Goal: Transaction & Acquisition: Purchase product/service

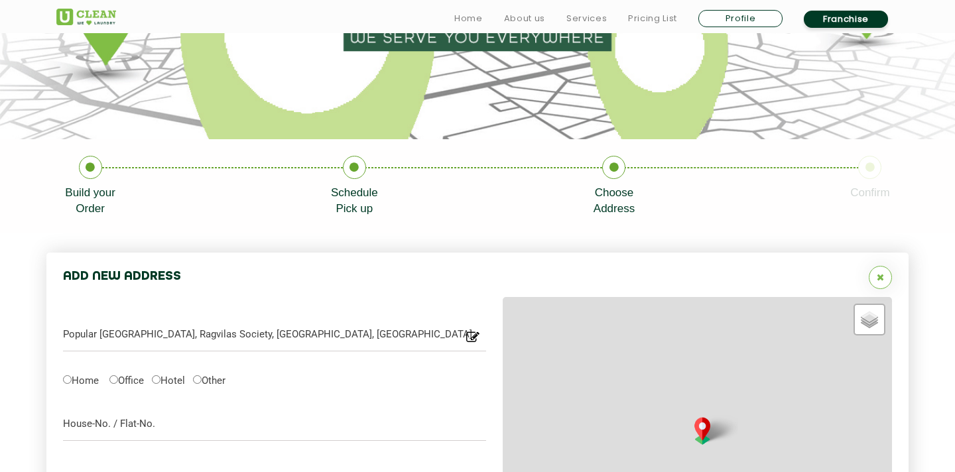
type input "Save"
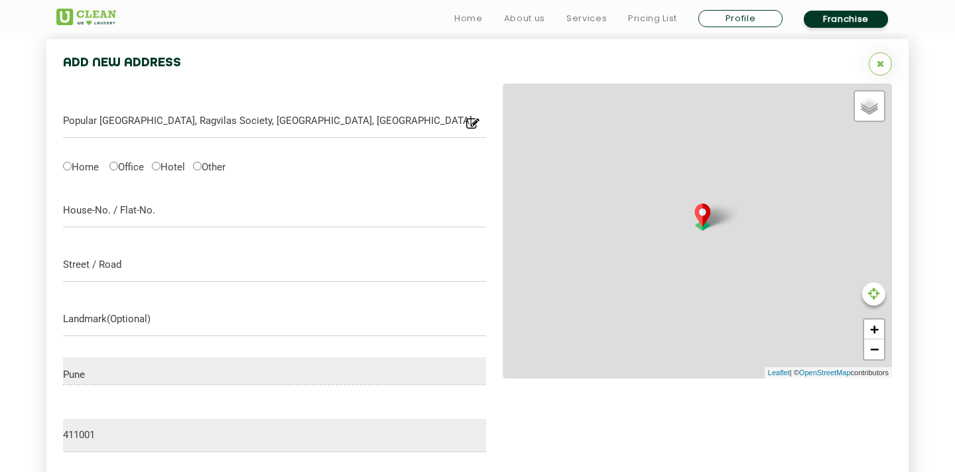
scroll to position [420, 0]
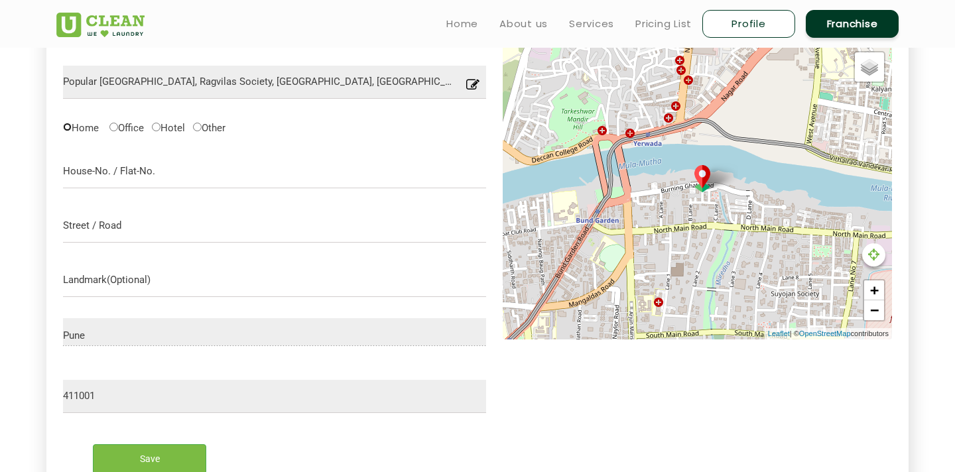
click at [70, 127] on input "Home" at bounding box center [67, 127] width 9 height 9
radio input "true"
click at [151, 176] on input "text" at bounding box center [274, 171] width 423 height 33
type input "J1 / Popular heights 4"
click at [119, 217] on input "text" at bounding box center [274, 226] width 423 height 33
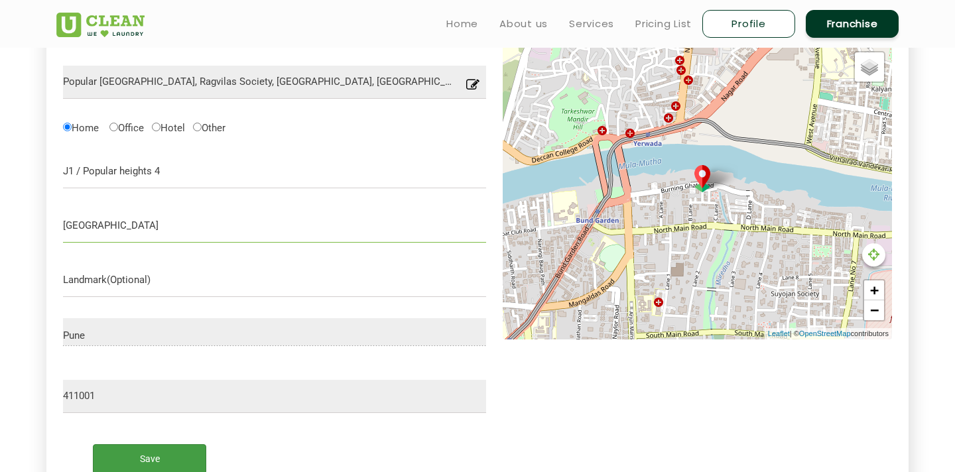
type input "Burning Ghat Road"
click at [137, 458] on input "Save" at bounding box center [149, 459] width 113 height 30
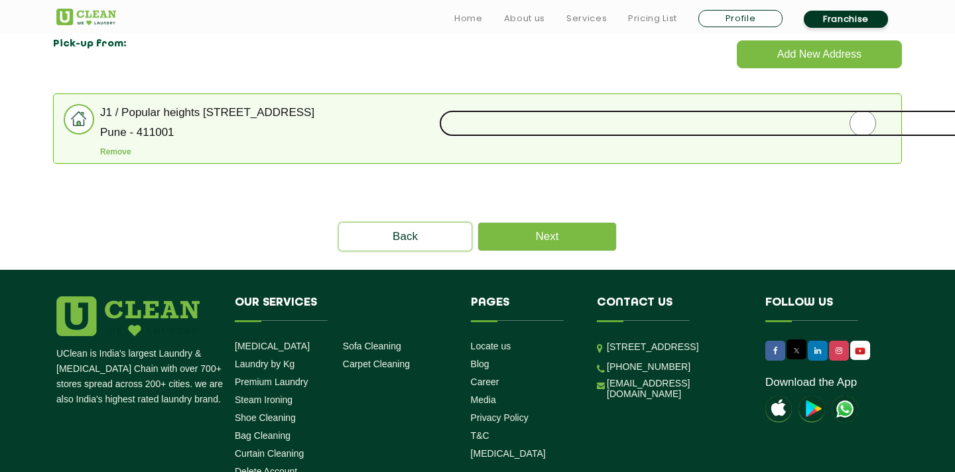
click at [868, 127] on input "radio" at bounding box center [863, 123] width 848 height 27
radio input "true"
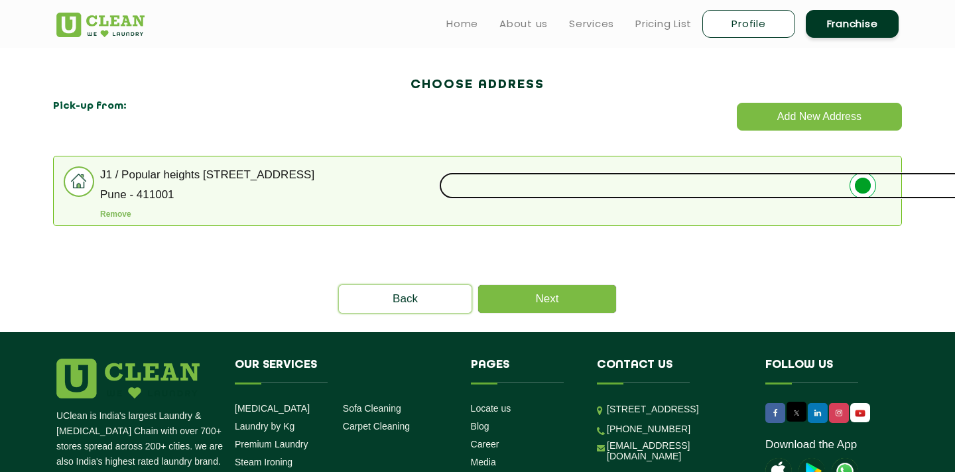
scroll to position [330, 0]
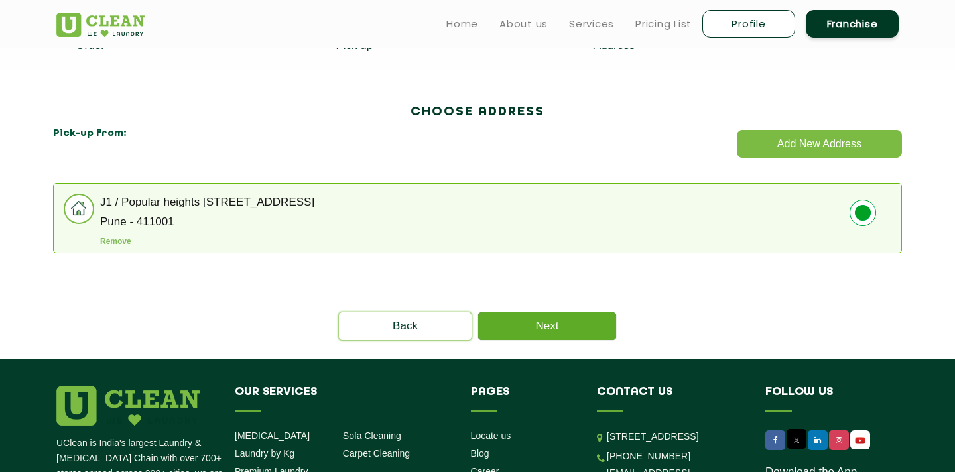
click at [560, 328] on link "Next" at bounding box center [547, 326] width 138 height 28
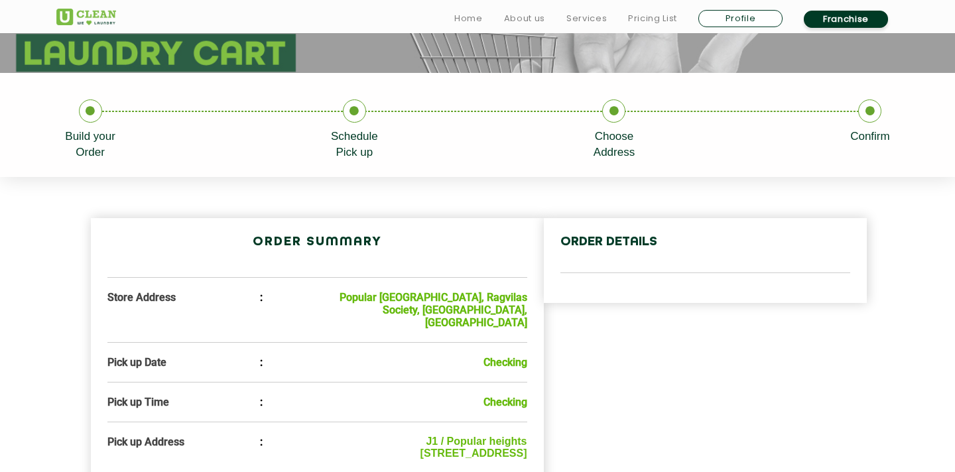
scroll to position [314, 0]
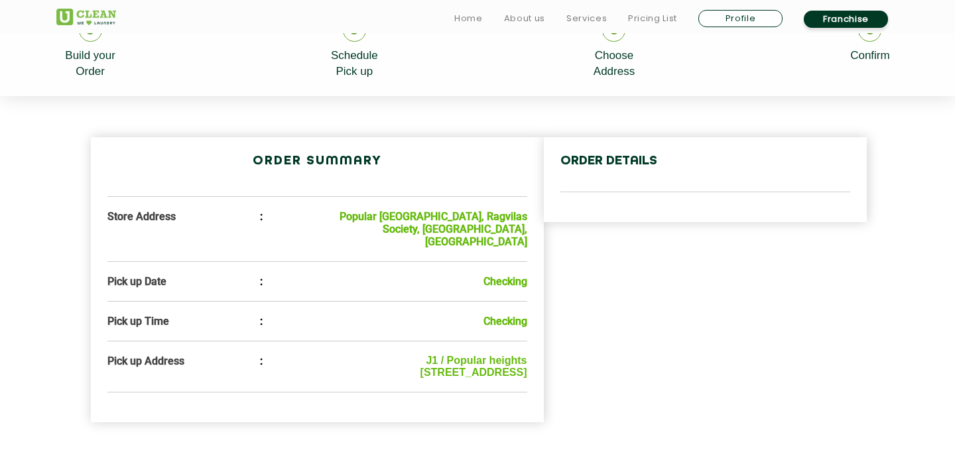
click at [505, 281] on b "Checking" at bounding box center [506, 281] width 44 height 13
click at [520, 319] on b "Checking" at bounding box center [506, 321] width 44 height 13
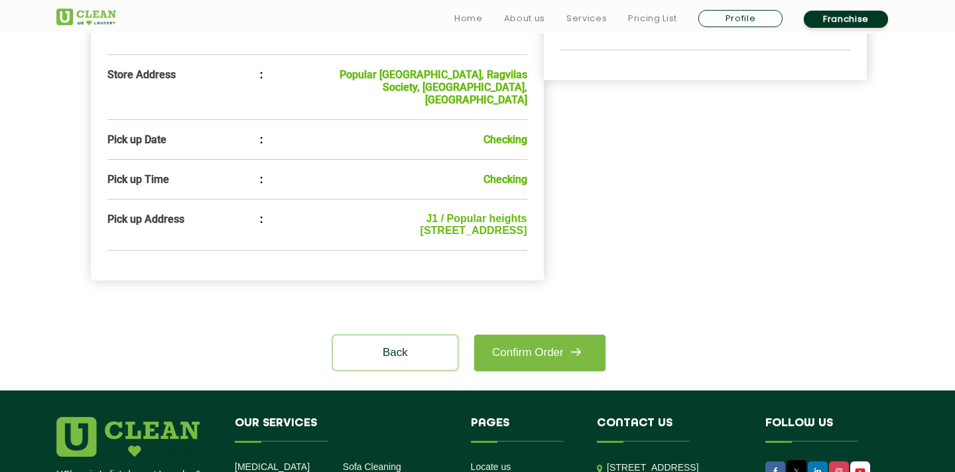
scroll to position [461, 0]
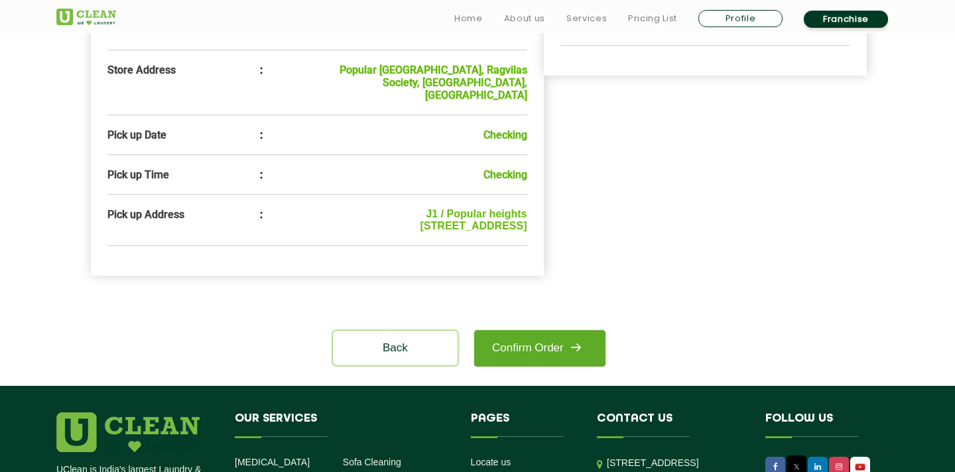
click at [554, 342] on link "Confirm Order" at bounding box center [539, 348] width 131 height 36
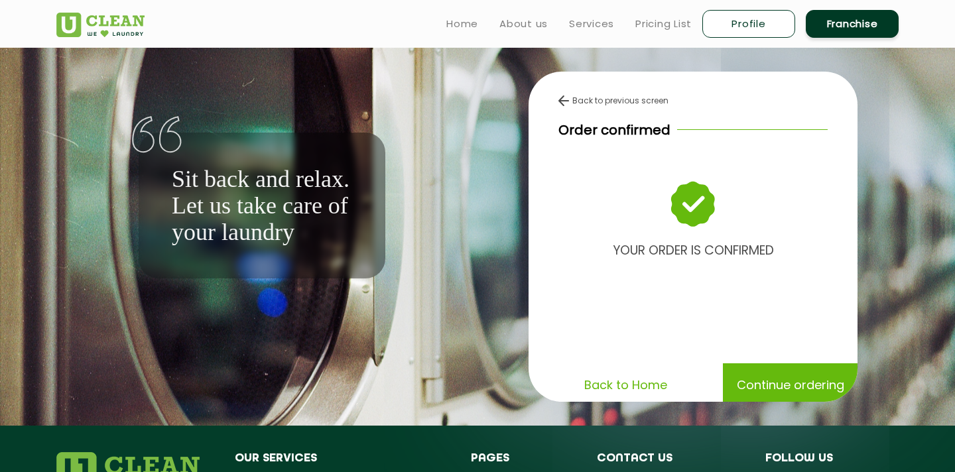
click at [765, 385] on p "Continue ordering" at bounding box center [790, 384] width 107 height 23
